Goal: Find contact information: Find contact information

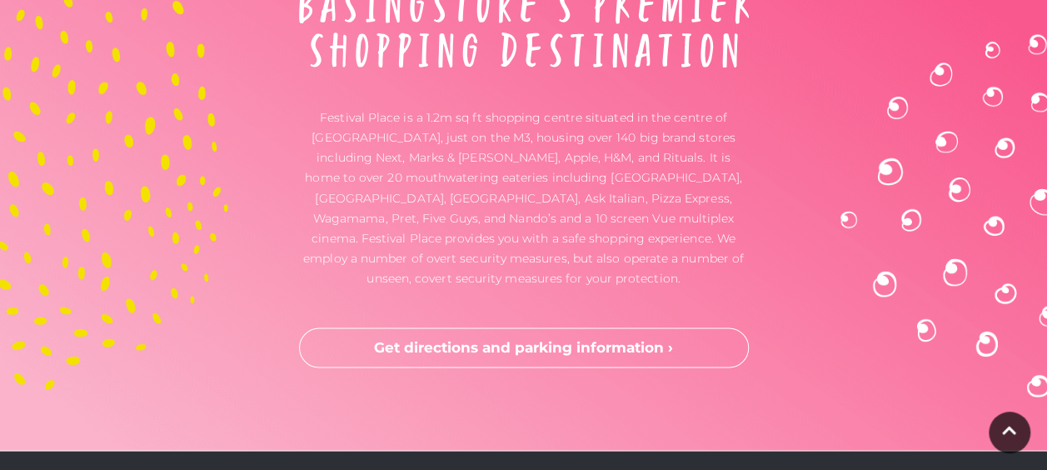
scroll to position [4877, 0]
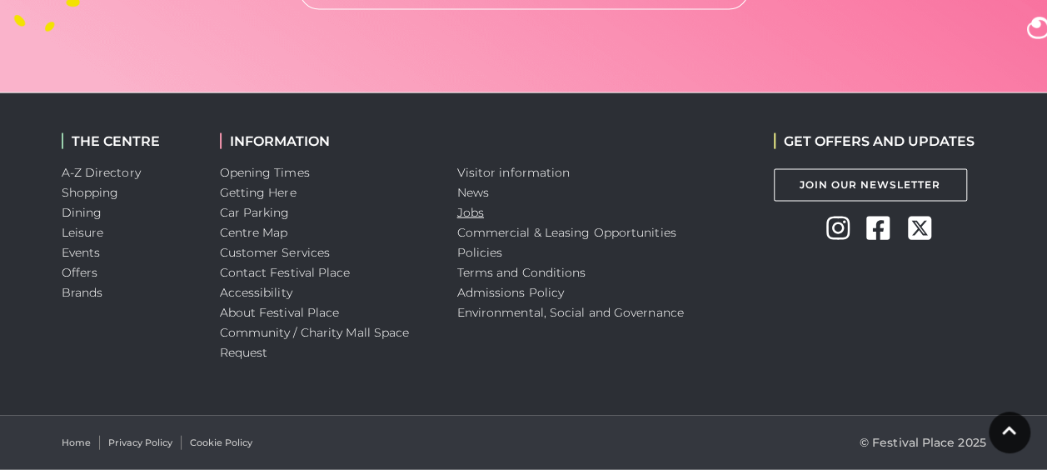
click at [477, 212] on link "Jobs" at bounding box center [470, 212] width 27 height 15
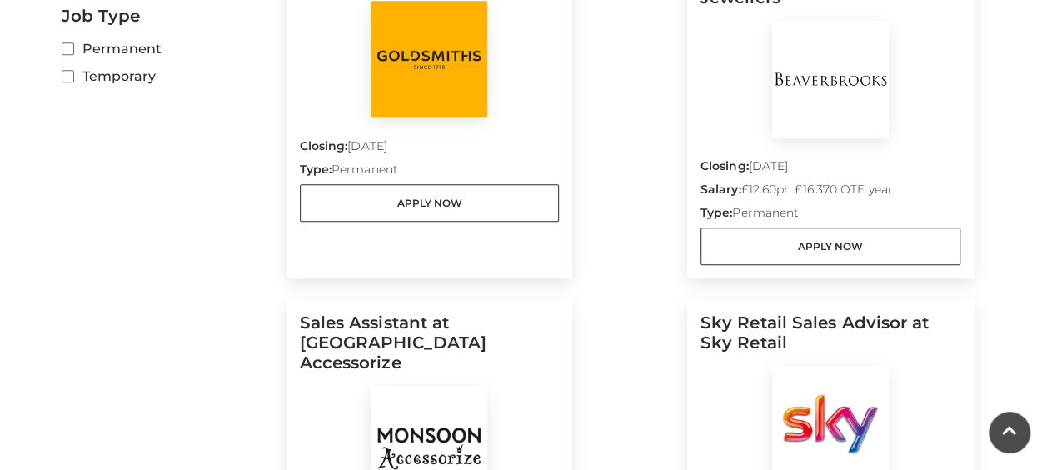
scroll to position [622, 0]
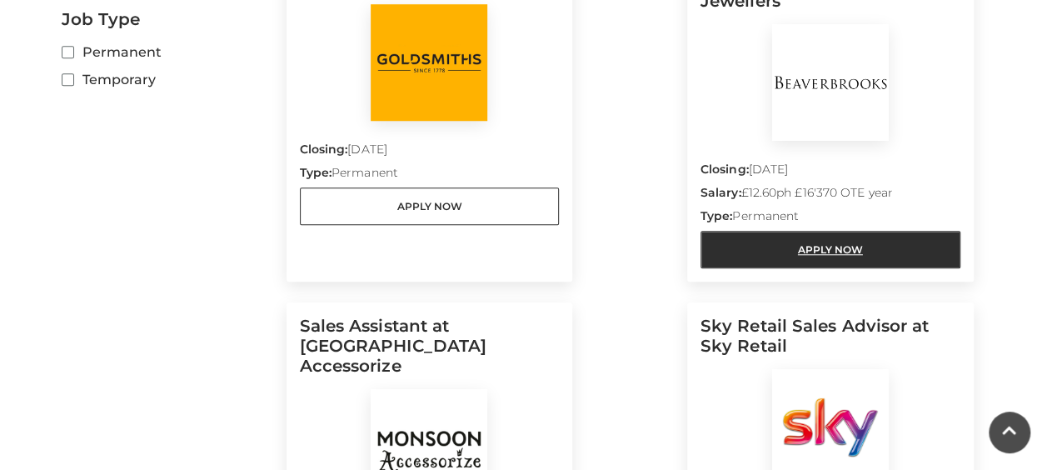
click at [797, 231] on link "Apply Now" at bounding box center [830, 249] width 260 height 37
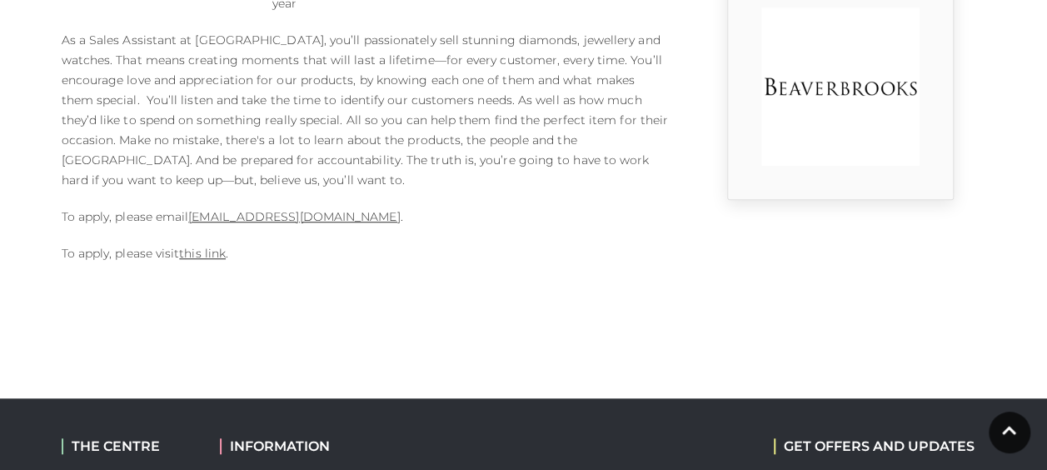
scroll to position [513, 0]
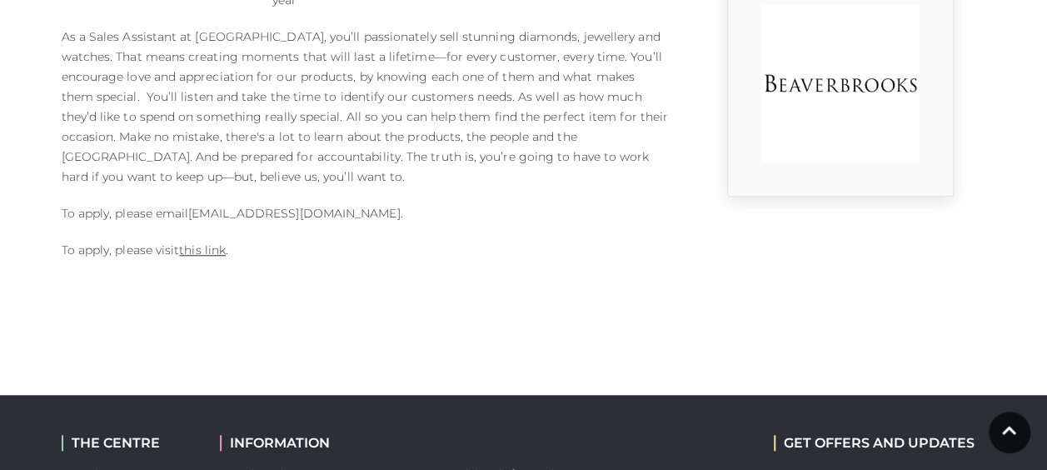
click at [400, 210] on link "basingstoke.branch@beaverbrooks.co.uk" at bounding box center [294, 213] width 212 height 15
click at [382, 208] on link "basingstoke.branch@beaverbrooks.co.uk" at bounding box center [294, 213] width 212 height 15
click at [381, 213] on link "basingstoke.branch@beaverbrooks.co.uk" at bounding box center [294, 213] width 212 height 15
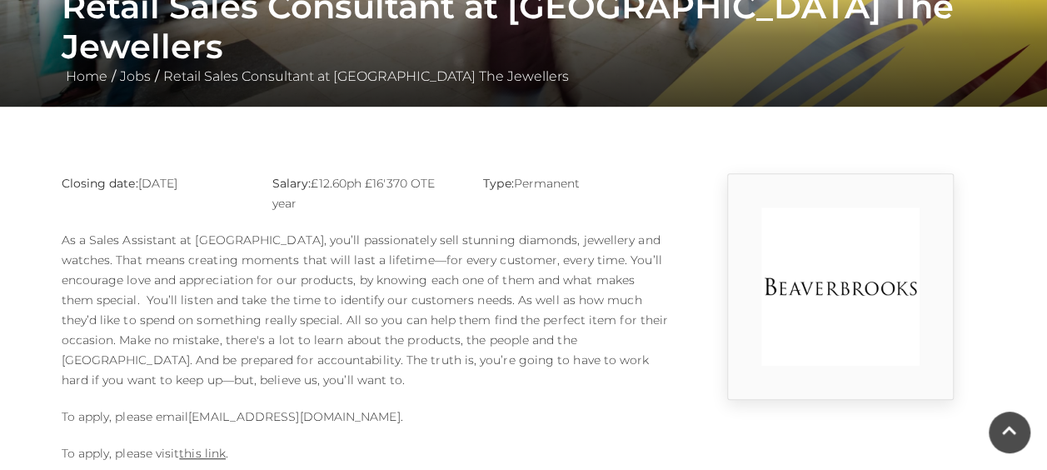
scroll to position [311, 0]
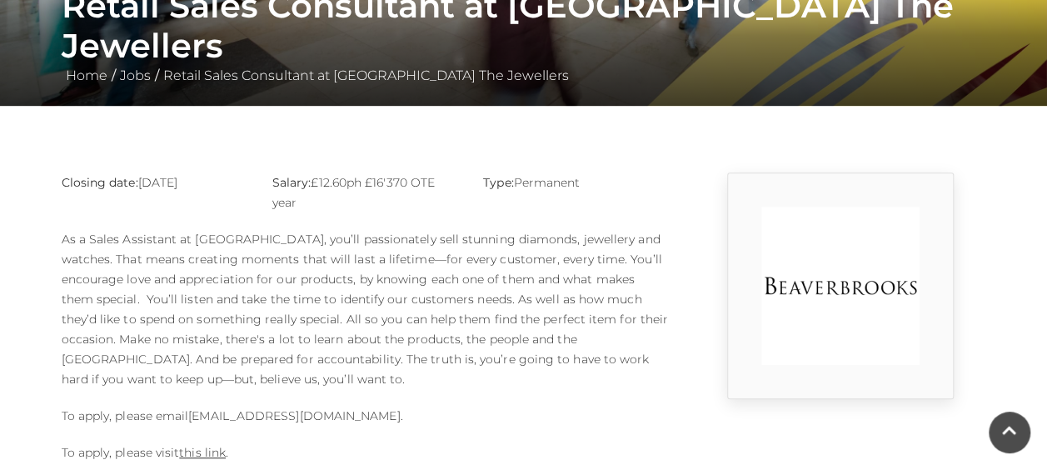
click at [371, 417] on link "basingstoke.branch@beaverbrooks.co.uk" at bounding box center [294, 415] width 212 height 15
